Goal: Browse casually

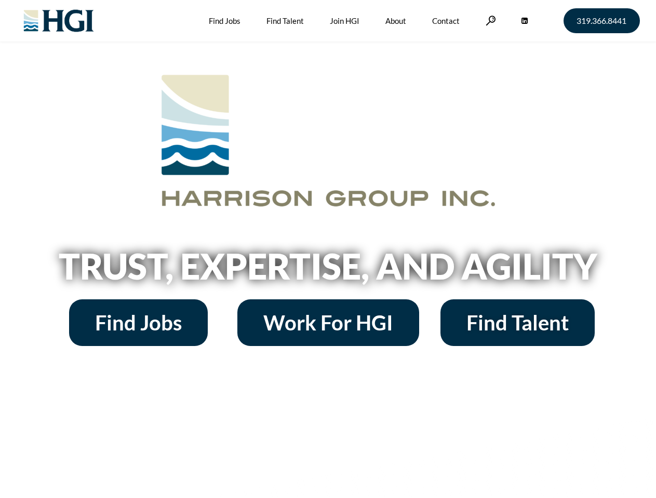
click at [328, 249] on h2 "Trust, Expertise, and Agility" at bounding box center [328, 266] width 592 height 35
click at [489, 20] on link at bounding box center [490, 21] width 10 height 10
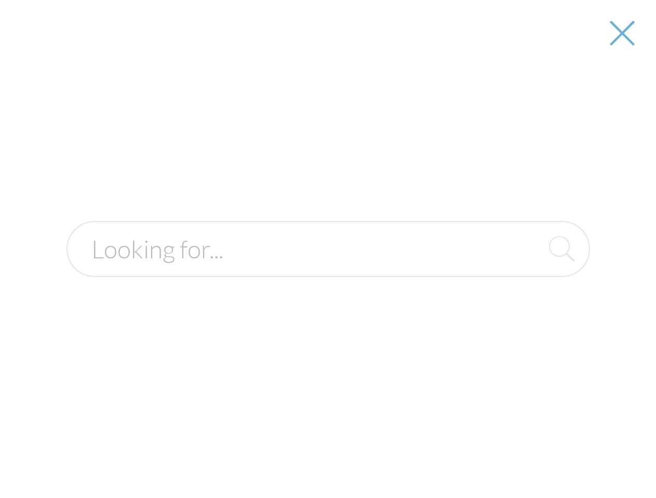
click at [328, 270] on h2 "Trust, Expertise, and Agility" at bounding box center [328, 266] width 592 height 35
